Goal: Task Accomplishment & Management: Use online tool/utility

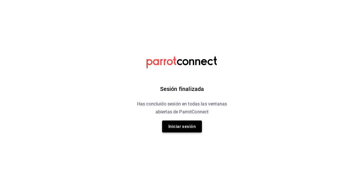
click at [174, 125] on button "Iniciar sesión" at bounding box center [182, 126] width 40 height 12
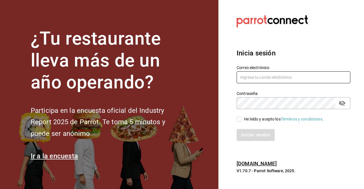
click at [247, 78] on input "text" at bounding box center [293, 77] width 114 height 12
type input "[EMAIL_ADDRESS][DOMAIN_NAME]"
click at [238, 119] on input "He leído y acepto los Términos y condiciones." at bounding box center [238, 119] width 5 height 5
checkbox input "true"
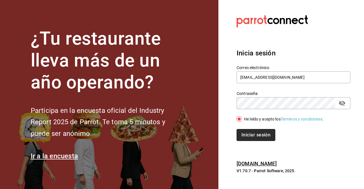
click at [257, 134] on button "Iniciar sesión" at bounding box center [255, 135] width 39 height 12
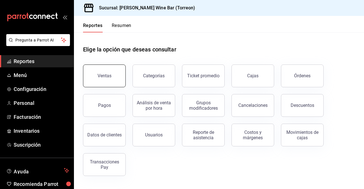
click at [108, 76] on div "Ventas" at bounding box center [104, 75] width 14 height 5
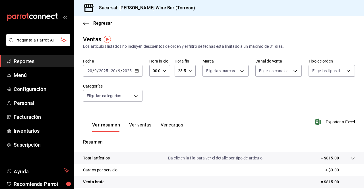
click at [137, 70] on \(Stroke\) "button" at bounding box center [136, 70] width 3 height 0
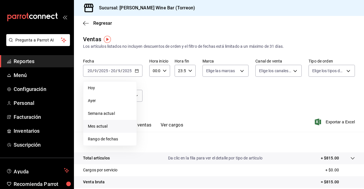
click at [103, 124] on span "Mes actual" at bounding box center [110, 126] width 44 height 6
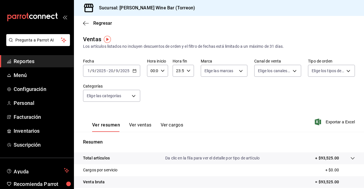
click at [25, 62] on span "Reportes" at bounding box center [41, 61] width 55 height 8
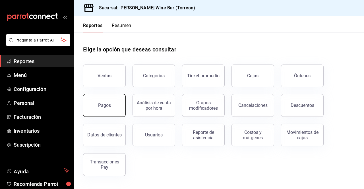
click at [104, 107] on div "Pagos" at bounding box center [104, 105] width 13 height 5
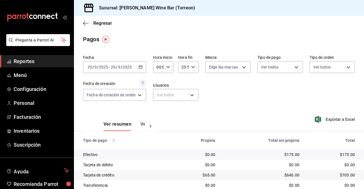
click at [144, 69] on div "[DATE] [DATE] - [DATE] [DATE]" at bounding box center [114, 67] width 63 height 12
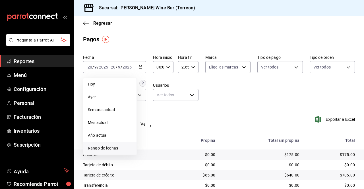
click at [108, 148] on span "Rango de fechas" at bounding box center [110, 148] width 44 height 6
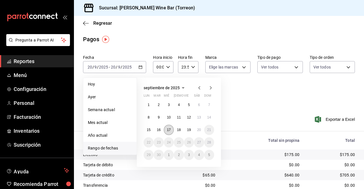
click at [169, 129] on abbr "17" at bounding box center [169, 130] width 4 height 4
click at [190, 130] on abbr "19" at bounding box center [189, 130] width 4 height 4
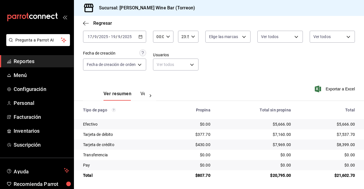
scroll to position [31, 0]
